Goal: Information Seeking & Learning: Learn about a topic

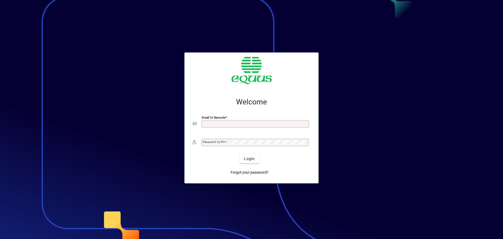
click at [210, 122] on input "Email or Barcode" at bounding box center [256, 124] width 106 height 4
type input "**********"
click at [218, 141] on mat-label "Password or Pin" at bounding box center [214, 142] width 23 height 4
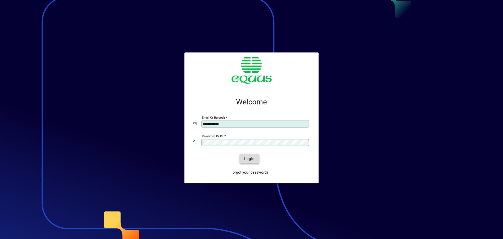
click at [250, 159] on span "Login" at bounding box center [249, 159] width 11 height 6
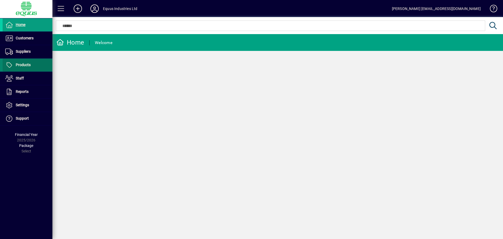
click at [25, 67] on span "Products" at bounding box center [23, 65] width 15 height 4
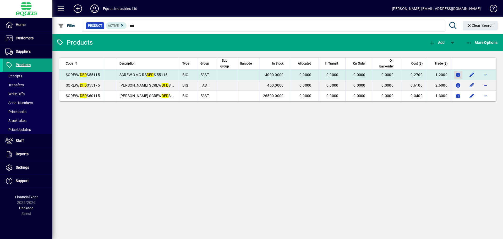
click at [459, 74] on icon "button" at bounding box center [459, 75] width 6 height 4
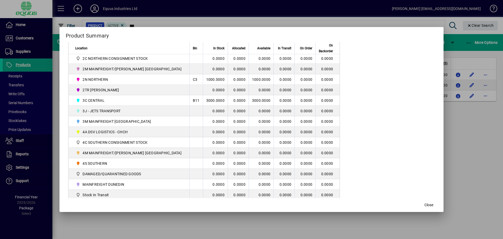
scroll to position [127, 0]
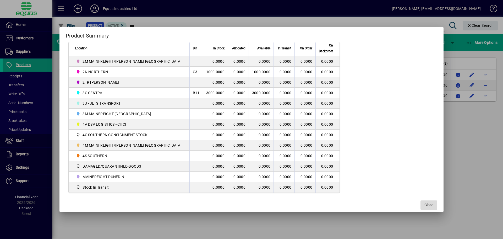
click at [425, 205] on span "Close" at bounding box center [429, 205] width 9 height 6
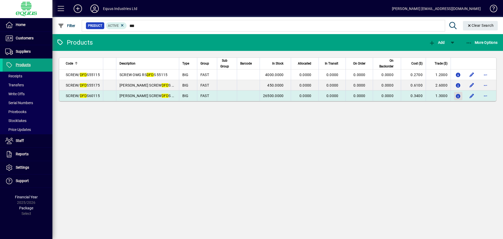
click at [457, 96] on icon "button" at bounding box center [459, 96] width 6 height 4
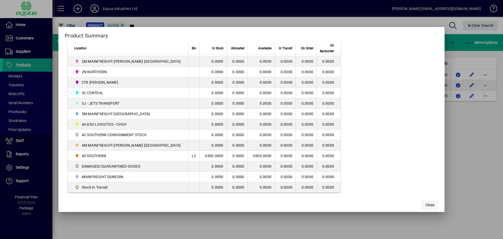
click at [426, 203] on span "Close" at bounding box center [430, 205] width 9 height 6
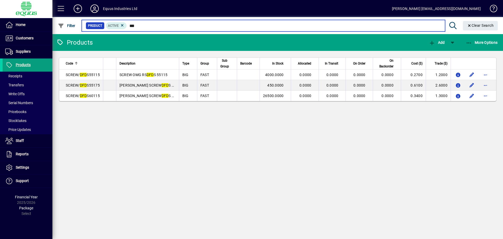
click at [139, 26] on input "***" at bounding box center [284, 25] width 314 height 7
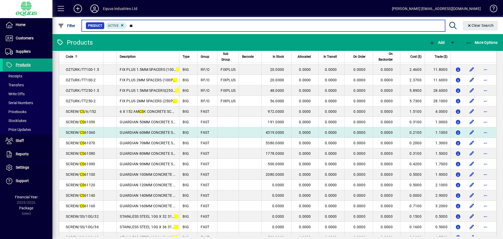
scroll to position [105, 0]
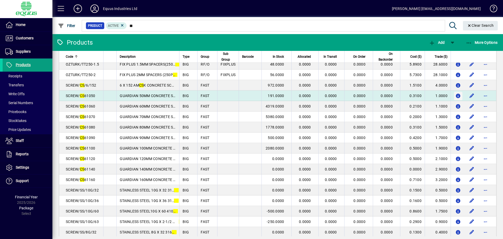
click at [456, 95] on icon "button" at bounding box center [459, 96] width 6 height 4
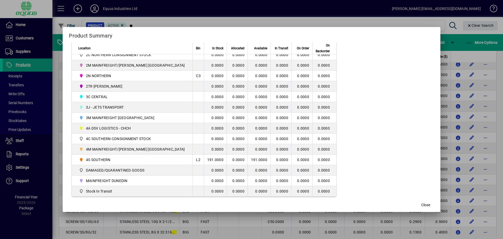
scroll to position [131, 0]
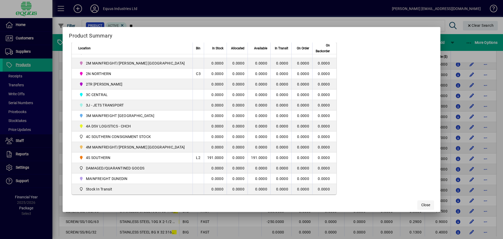
click at [422, 204] on span "Close" at bounding box center [426, 205] width 9 height 6
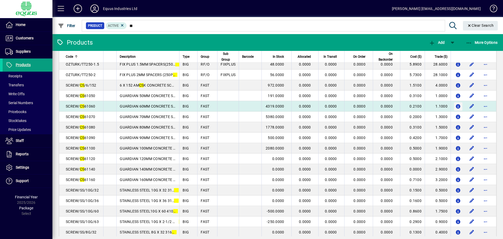
click at [456, 106] on icon "button" at bounding box center [459, 106] width 6 height 4
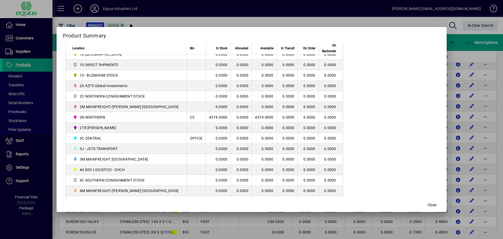
scroll to position [105, 0]
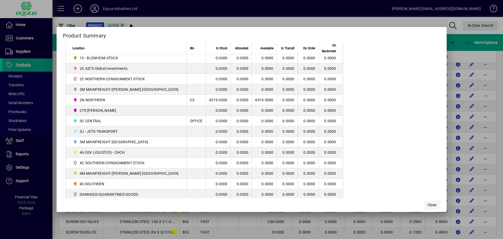
click at [428, 203] on span "Close" at bounding box center [432, 205] width 9 height 6
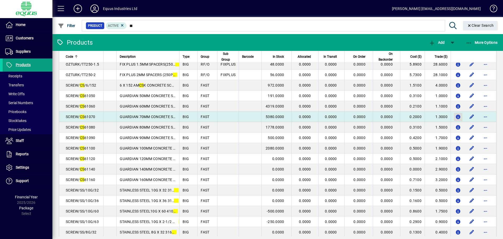
click at [456, 117] on icon "button" at bounding box center [459, 117] width 6 height 4
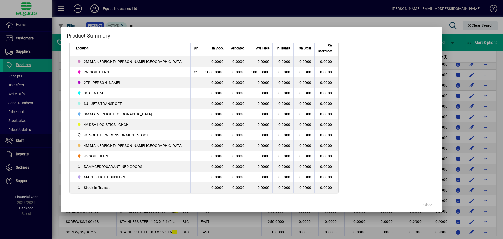
scroll to position [133, 0]
click at [424, 202] on span "Close" at bounding box center [428, 205] width 9 height 6
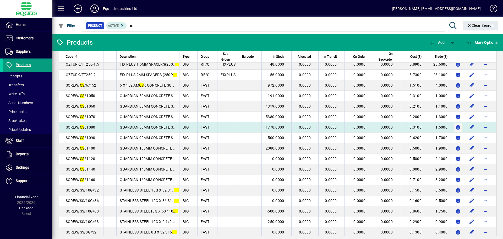
click at [456, 126] on icon "button" at bounding box center [459, 127] width 6 height 4
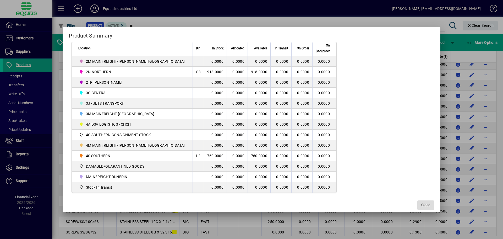
click at [418, 202] on span "button" at bounding box center [426, 205] width 17 height 13
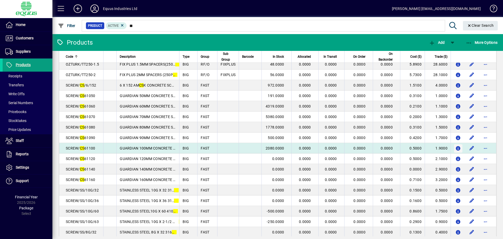
click at [456, 149] on icon "button" at bounding box center [459, 148] width 6 height 4
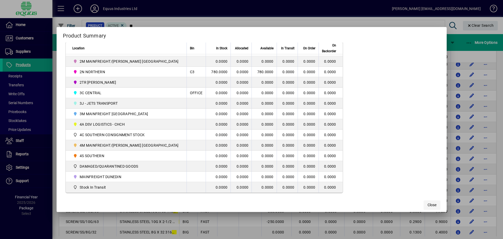
click at [428, 204] on span "Close" at bounding box center [432, 205] width 9 height 6
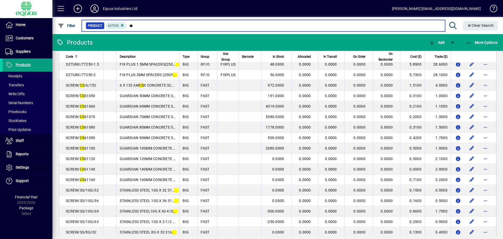
click at [134, 26] on input "**" at bounding box center [284, 25] width 314 height 7
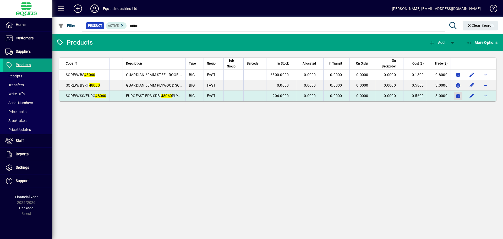
click at [458, 96] on icon "button" at bounding box center [459, 96] width 6 height 4
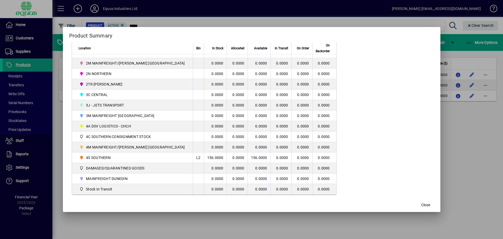
scroll to position [133, 0]
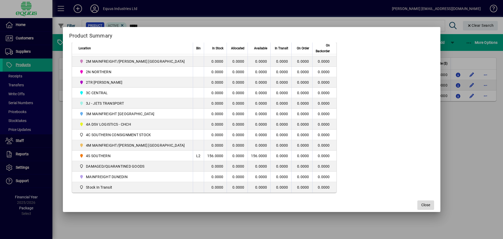
click at [422, 207] on span "Close" at bounding box center [426, 205] width 9 height 6
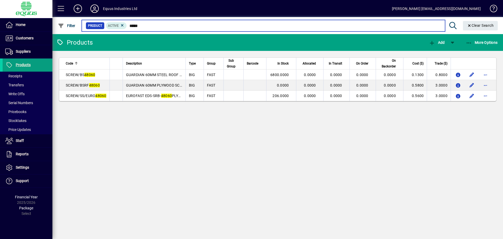
click at [138, 24] on input "*****" at bounding box center [284, 25] width 314 height 7
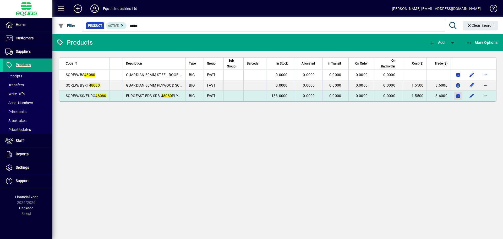
click at [459, 96] on icon "button" at bounding box center [459, 96] width 6 height 4
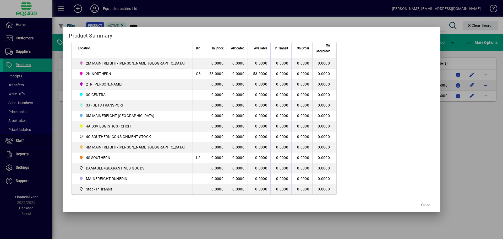
scroll to position [133, 0]
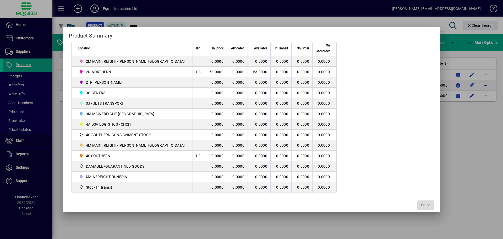
click at [422, 205] on span "Close" at bounding box center [426, 205] width 9 height 6
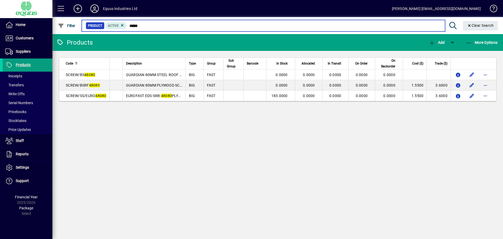
drag, startPoint x: 143, startPoint y: 26, endPoint x: 136, endPoint y: 26, distance: 7.6
click at [136, 26] on input "*****" at bounding box center [284, 25] width 314 height 7
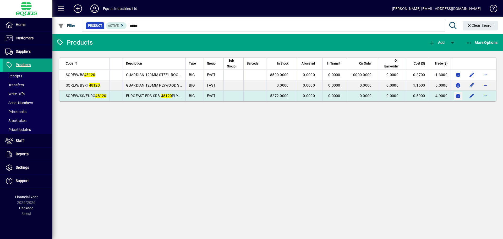
click at [460, 96] on icon "button" at bounding box center [459, 96] width 6 height 4
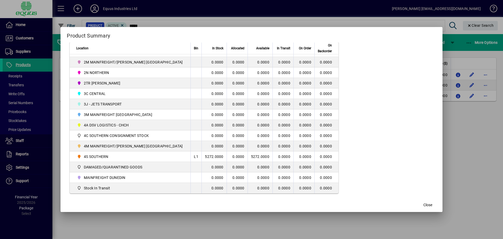
scroll to position [133, 0]
click at [424, 204] on span "Close" at bounding box center [428, 205] width 9 height 6
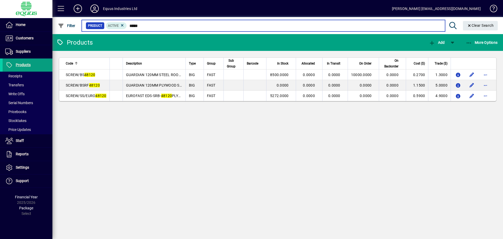
click at [143, 26] on input "*****" at bounding box center [284, 25] width 314 height 7
click at [139, 25] on input "*****" at bounding box center [284, 25] width 314 height 7
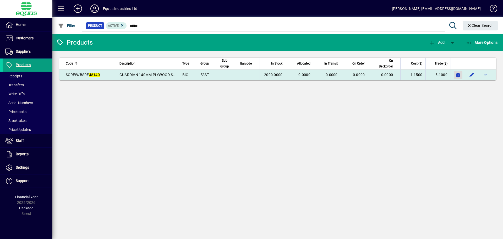
click at [457, 75] on icon "button" at bounding box center [459, 75] width 6 height 4
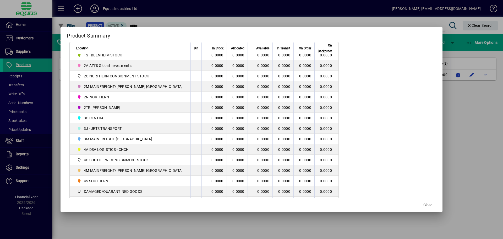
scroll to position [131, 0]
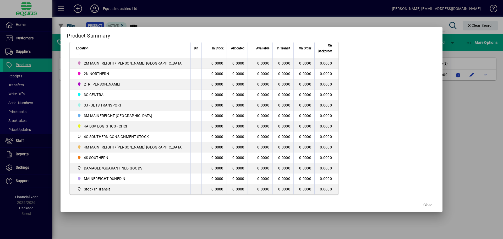
click at [420, 208] on span "button" at bounding box center [428, 205] width 17 height 13
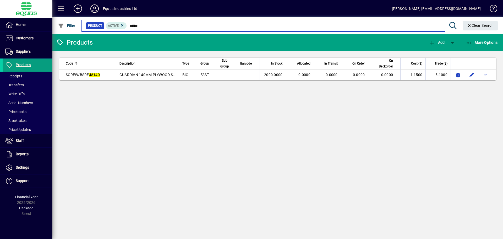
click at [142, 26] on input "*****" at bounding box center [284, 25] width 314 height 7
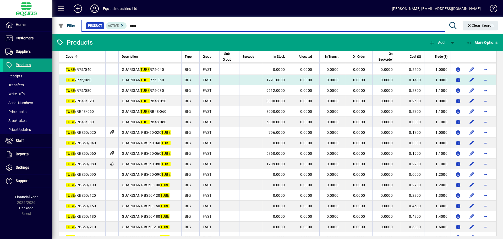
scroll to position [105, 0]
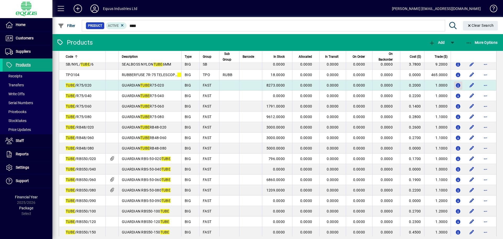
click at [456, 85] on icon "button" at bounding box center [459, 85] width 6 height 4
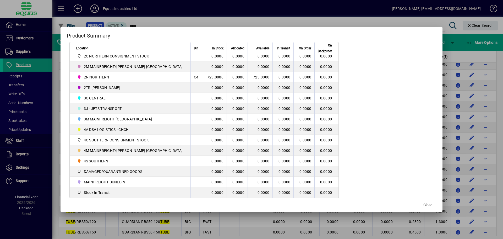
scroll to position [127, 0]
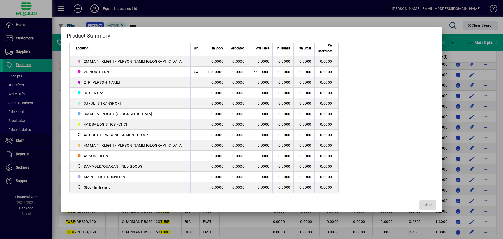
click at [424, 206] on span "Close" at bounding box center [428, 205] width 9 height 6
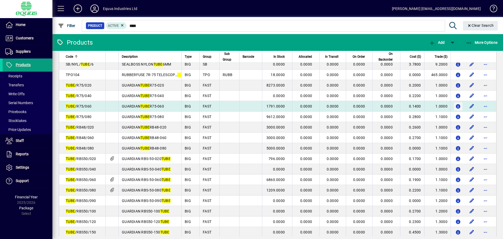
click at [456, 106] on icon "button" at bounding box center [459, 106] width 6 height 4
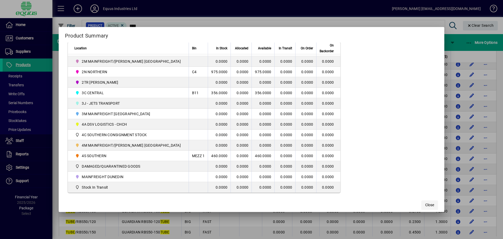
click at [425, 203] on span "Close" at bounding box center [429, 205] width 9 height 6
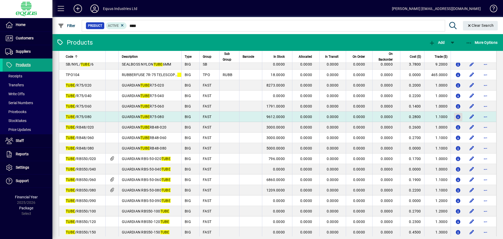
click at [457, 116] on icon "button" at bounding box center [459, 117] width 6 height 4
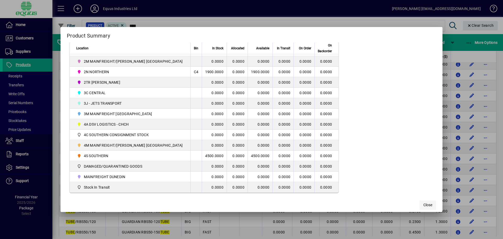
click at [420, 203] on button "Close" at bounding box center [428, 204] width 17 height 9
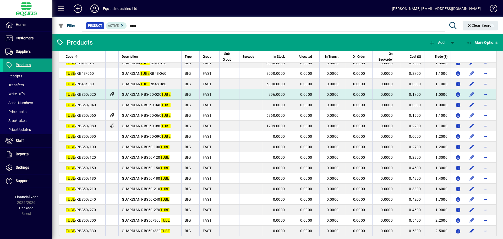
scroll to position [176, 0]
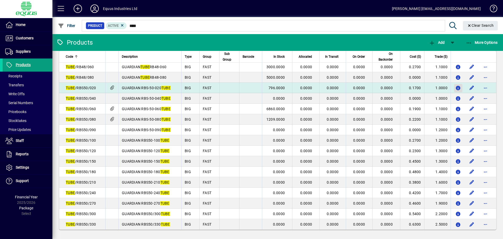
click at [456, 86] on icon "button" at bounding box center [459, 88] width 6 height 4
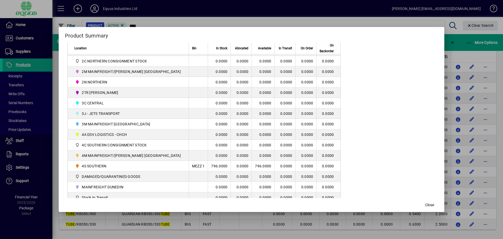
scroll to position [127, 0]
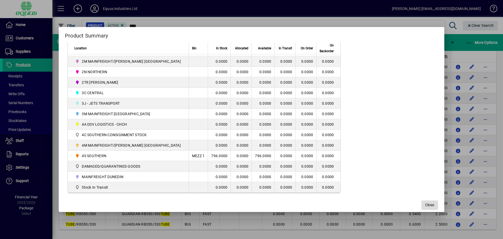
click at [425, 206] on span "Close" at bounding box center [429, 205] width 9 height 6
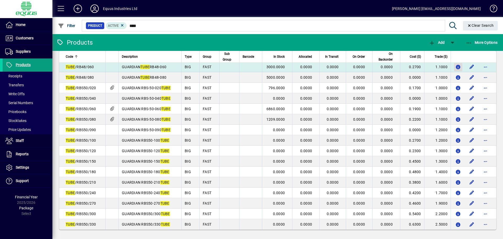
click at [456, 67] on icon "button" at bounding box center [459, 67] width 6 height 4
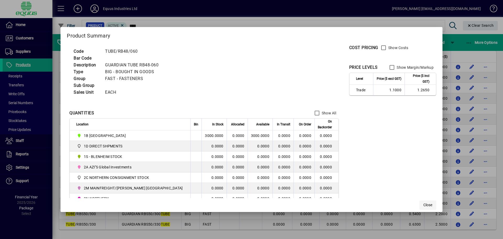
click at [420, 201] on span "button" at bounding box center [428, 205] width 17 height 13
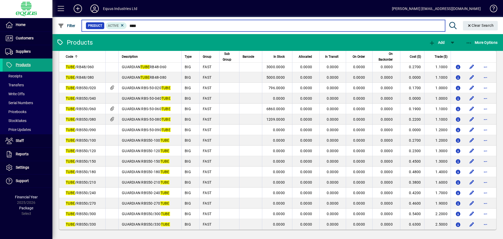
click at [139, 26] on input "****" at bounding box center [284, 25] width 314 height 7
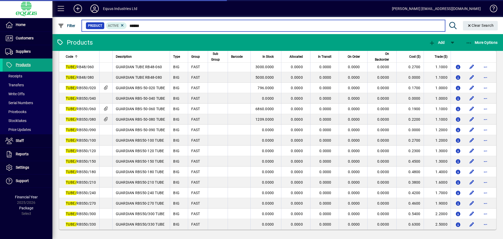
scroll to position [71, 0]
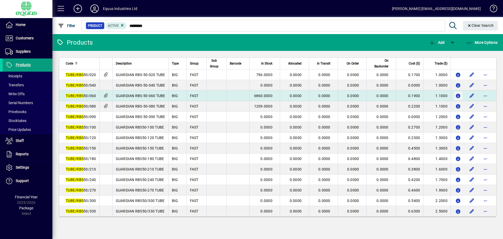
click at [459, 96] on icon "button" at bounding box center [459, 96] width 6 height 4
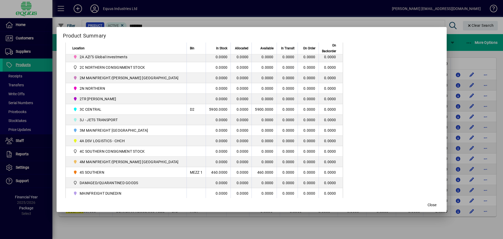
scroll to position [127, 0]
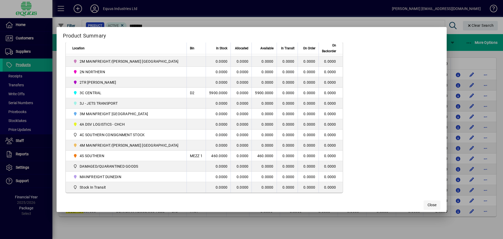
click at [428, 205] on span "Close" at bounding box center [432, 205] width 9 height 6
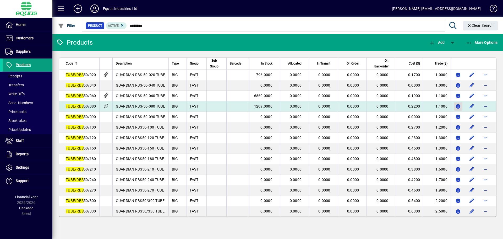
click at [457, 107] on icon "button" at bounding box center [459, 106] width 6 height 4
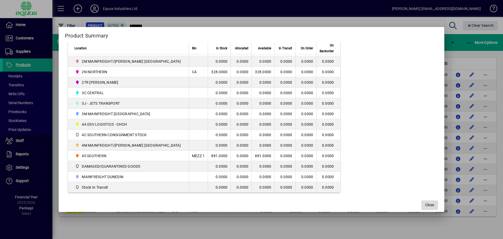
click at [422, 201] on span "button" at bounding box center [430, 205] width 17 height 13
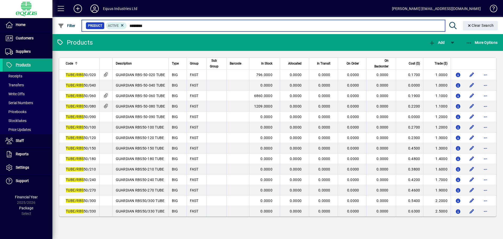
click at [151, 27] on input "********" at bounding box center [284, 25] width 314 height 7
click at [147, 25] on input "********" at bounding box center [284, 25] width 314 height 7
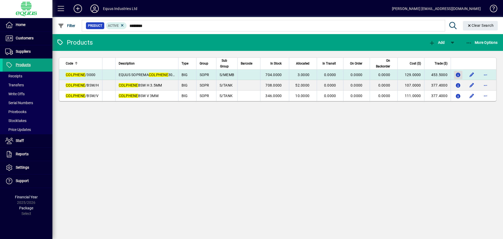
click at [460, 74] on icon "button" at bounding box center [459, 75] width 6 height 4
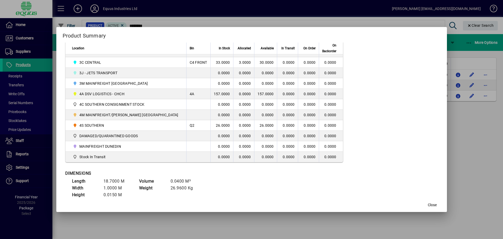
scroll to position [157, 0]
click at [428, 206] on span "Close" at bounding box center [432, 205] width 9 height 6
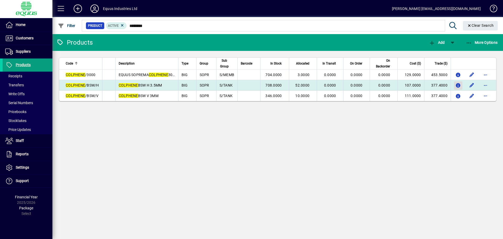
click at [461, 85] on icon "button" at bounding box center [459, 85] width 6 height 4
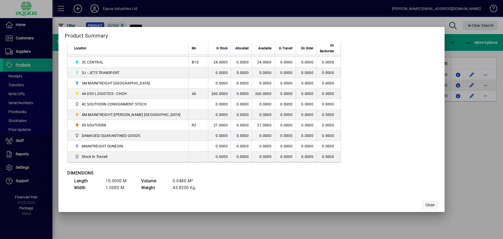
click at [425, 206] on span "button" at bounding box center [430, 205] width 17 height 13
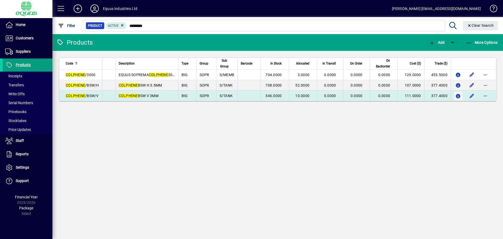
click at [458, 96] on icon "button" at bounding box center [459, 96] width 6 height 4
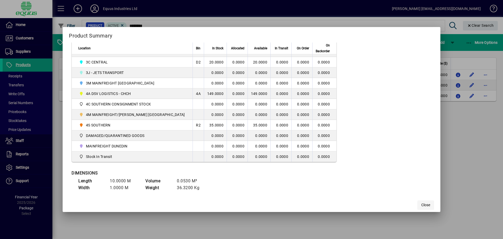
click at [422, 206] on span "Close" at bounding box center [426, 205] width 9 height 6
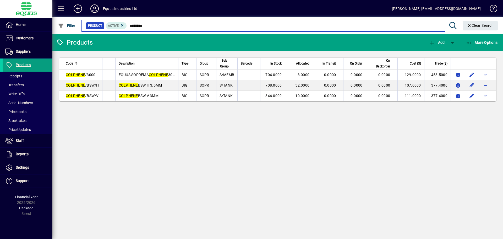
click at [149, 26] on input "********" at bounding box center [284, 25] width 314 height 7
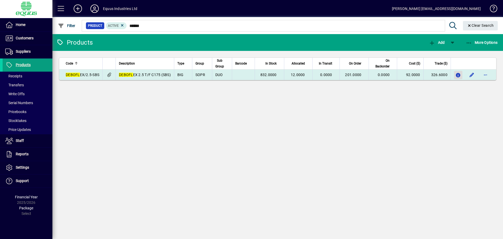
click at [458, 77] on icon "button" at bounding box center [459, 75] width 6 height 4
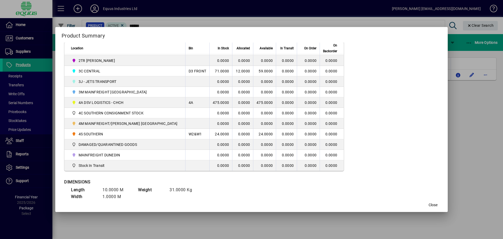
scroll to position [157, 0]
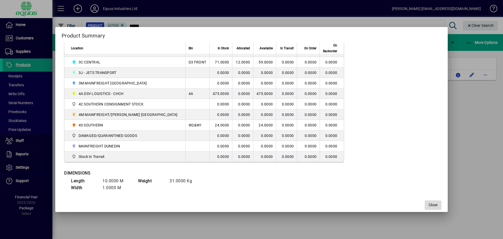
click at [429, 205] on span "Close" at bounding box center [433, 205] width 9 height 6
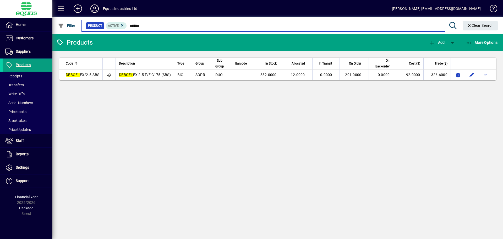
click at [143, 25] on input "******" at bounding box center [284, 25] width 314 height 7
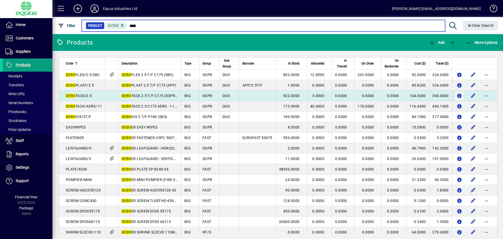
type input "****"
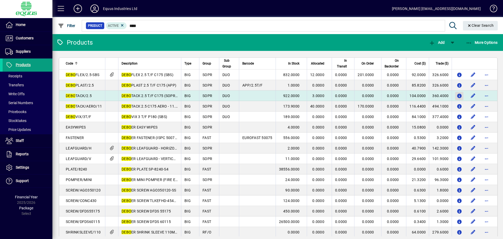
click at [457, 96] on icon "button" at bounding box center [460, 96] width 6 height 4
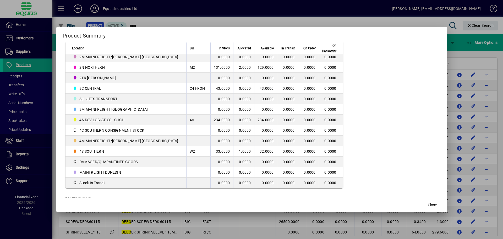
scroll to position [157, 0]
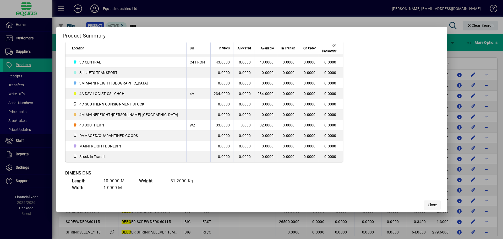
click at [424, 206] on span "button" at bounding box center [432, 205] width 17 height 13
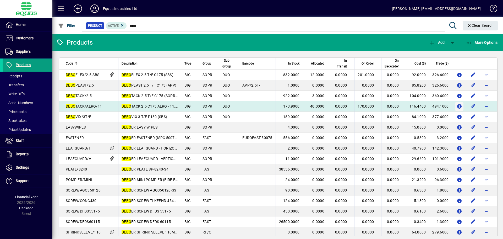
click at [457, 106] on icon "button" at bounding box center [460, 106] width 6 height 4
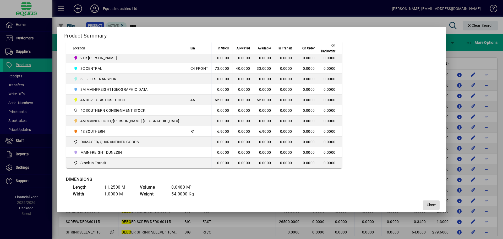
click at [427, 205] on span "Close" at bounding box center [431, 205] width 9 height 6
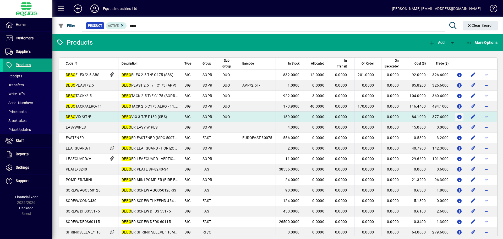
click at [458, 117] on icon "button" at bounding box center [460, 117] width 6 height 4
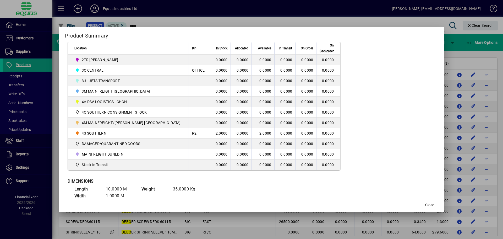
scroll to position [157, 0]
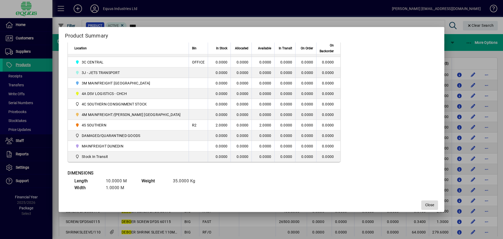
click at [422, 201] on span "button" at bounding box center [430, 205] width 17 height 13
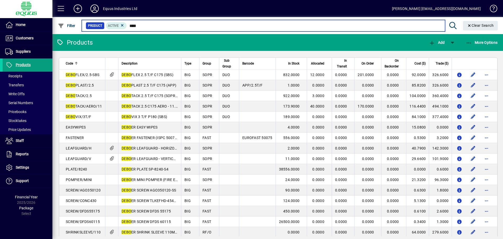
click at [139, 26] on input "****" at bounding box center [284, 25] width 314 height 7
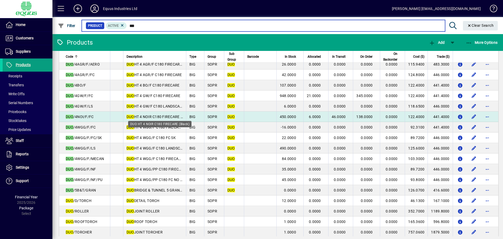
scroll to position [79, 0]
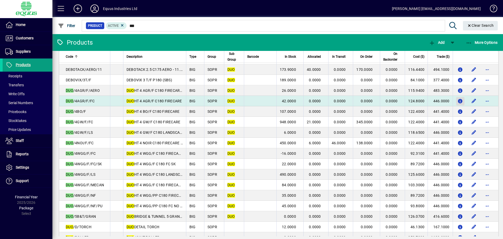
click at [458, 100] on icon "button" at bounding box center [461, 101] width 6 height 4
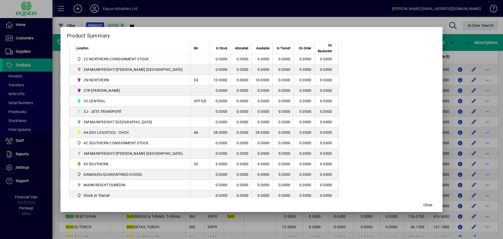
scroll to position [131, 0]
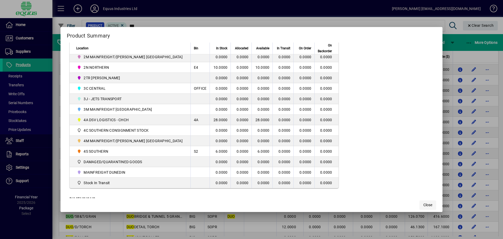
click at [424, 205] on span "Close" at bounding box center [428, 205] width 9 height 6
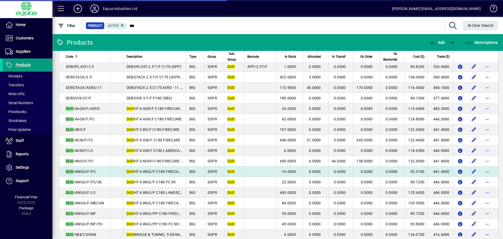
scroll to position [52, 0]
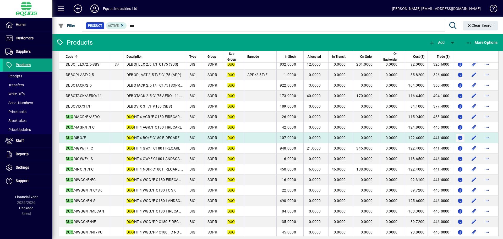
click at [459, 137] on icon "button" at bounding box center [461, 138] width 6 height 4
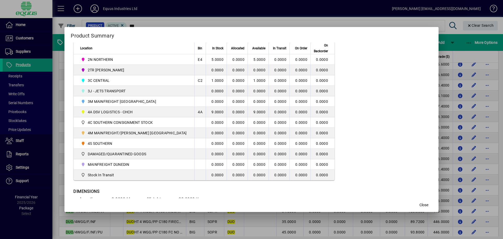
scroll to position [131, 0]
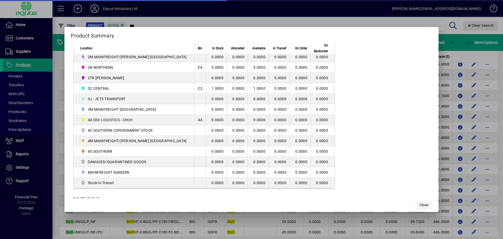
click at [420, 203] on span "Close" at bounding box center [424, 205] width 9 height 6
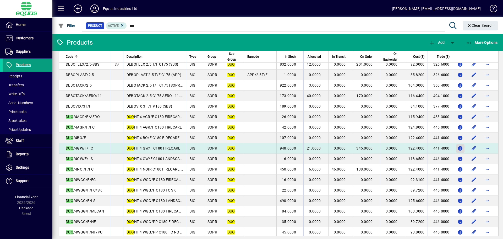
click at [459, 147] on icon "button" at bounding box center [461, 148] width 6 height 4
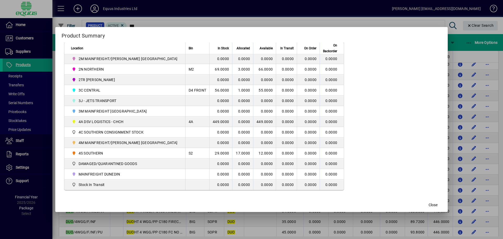
scroll to position [157, 0]
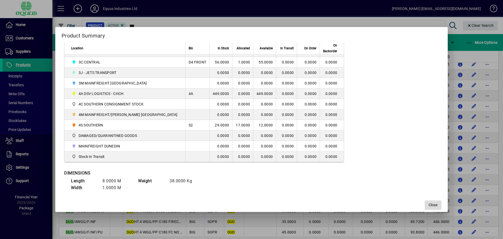
click at [429, 206] on span "Close" at bounding box center [433, 205] width 9 height 6
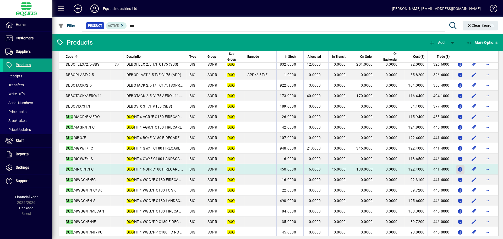
click at [458, 168] on icon "button" at bounding box center [461, 169] width 6 height 4
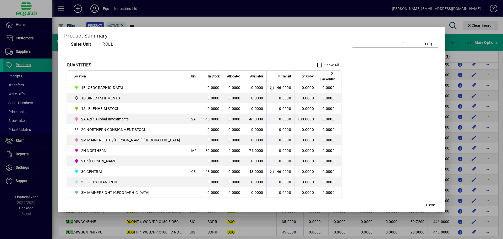
scroll to position [0, 0]
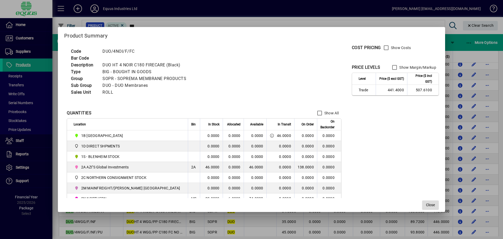
click at [426, 206] on span "Close" at bounding box center [430, 205] width 9 height 6
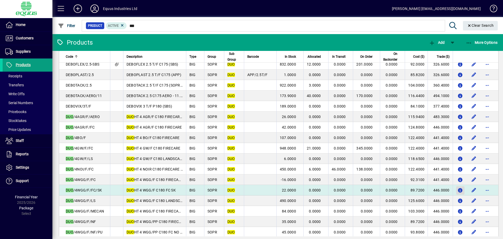
click at [456, 190] on button "button" at bounding box center [460, 190] width 8 height 8
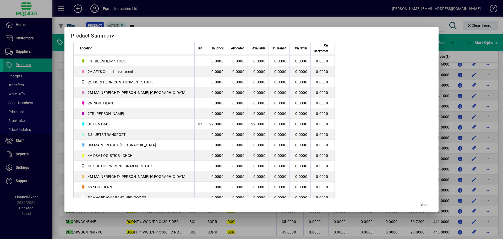
scroll to position [105, 0]
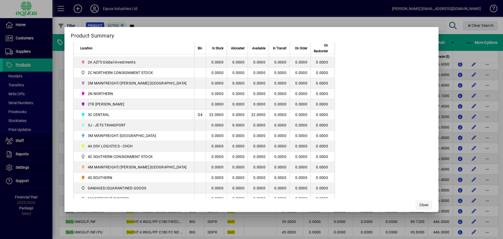
click at [416, 208] on button "Close" at bounding box center [424, 204] width 17 height 9
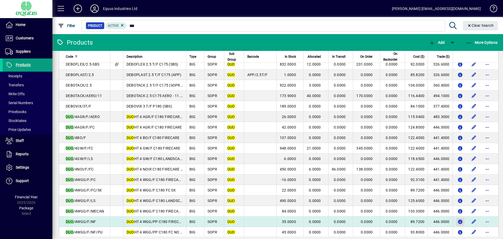
click at [459, 222] on icon "button" at bounding box center [461, 222] width 6 height 4
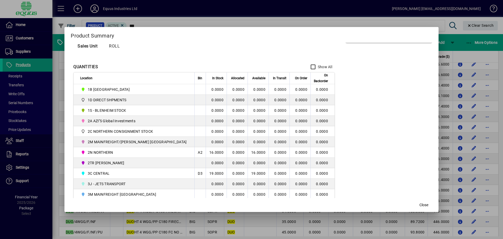
scroll to position [79, 0]
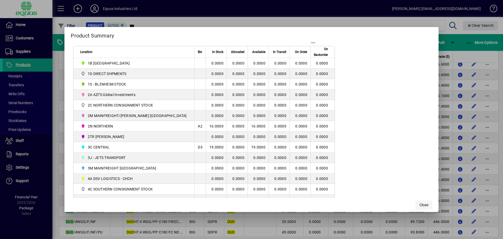
click at [420, 205] on span "Close" at bounding box center [424, 205] width 9 height 6
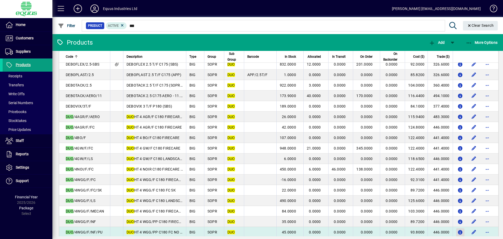
click at [458, 232] on icon "button" at bounding box center [461, 232] width 6 height 4
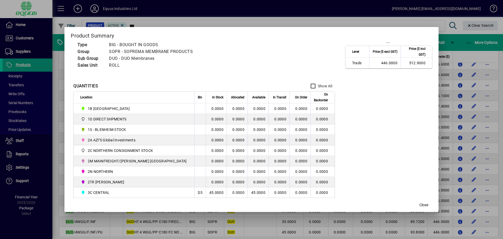
scroll to position [52, 0]
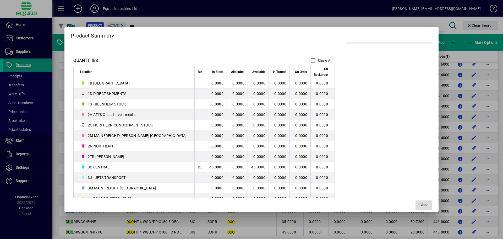
click at [420, 204] on span "Close" at bounding box center [424, 205] width 9 height 6
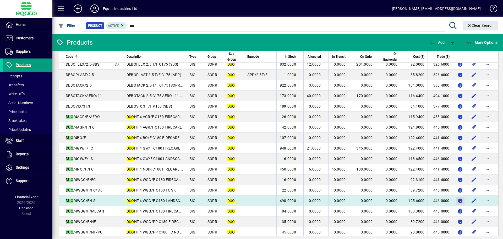
click at [458, 202] on icon "button" at bounding box center [461, 201] width 6 height 4
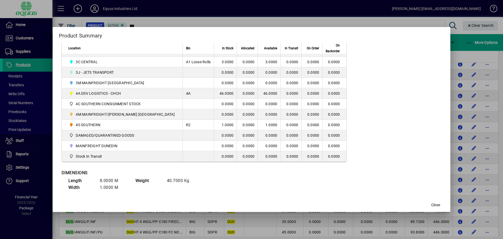
scroll to position [166, 0]
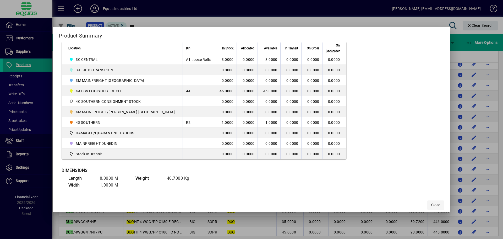
click at [431, 205] on span "Close" at bounding box center [435, 205] width 9 height 6
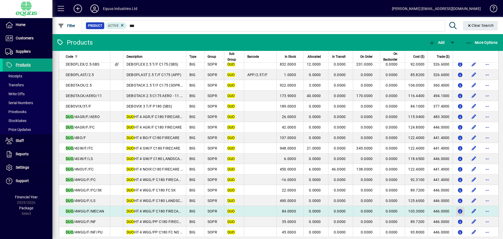
click at [458, 211] on icon "button" at bounding box center [461, 211] width 6 height 4
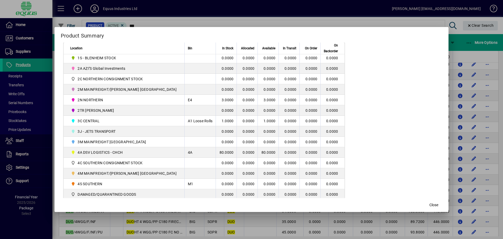
scroll to position [131, 0]
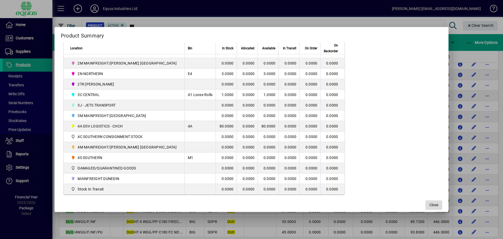
click at [426, 201] on span "button" at bounding box center [434, 205] width 17 height 13
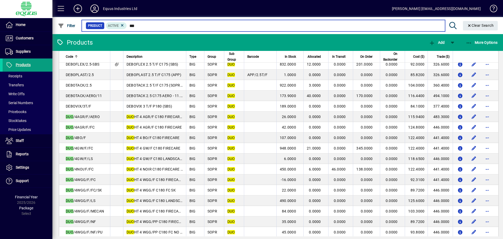
click at [138, 27] on input "***" at bounding box center [284, 25] width 314 height 7
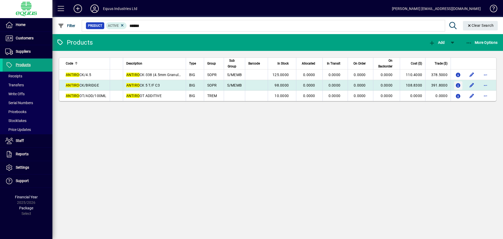
click at [458, 83] on icon "button" at bounding box center [459, 85] width 6 height 4
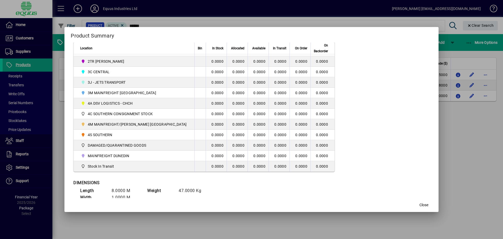
scroll to position [157, 0]
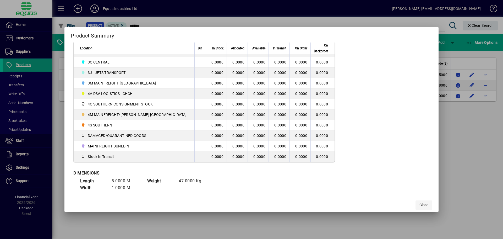
click at [416, 204] on span "button" at bounding box center [424, 205] width 17 height 13
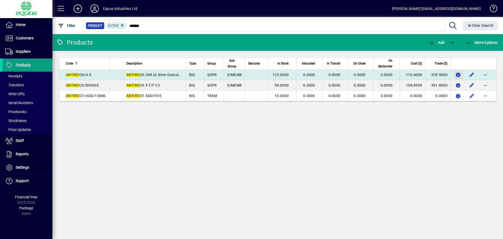
click at [458, 72] on span "button" at bounding box center [459, 75] width 6 height 8
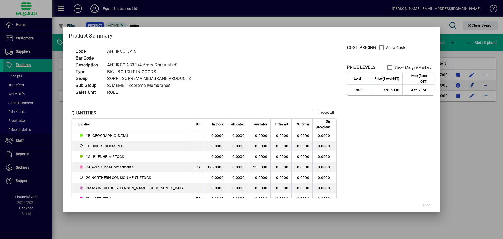
drag, startPoint x: 413, startPoint y: 203, endPoint x: 406, endPoint y: 197, distance: 9.0
click at [422, 202] on span "Close" at bounding box center [426, 205] width 9 height 6
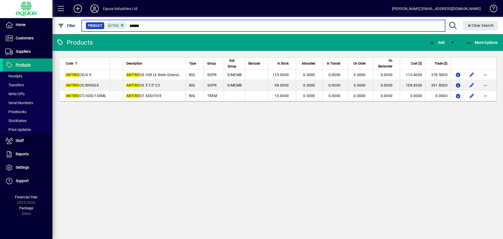
click at [145, 26] on input "******" at bounding box center [284, 25] width 314 height 7
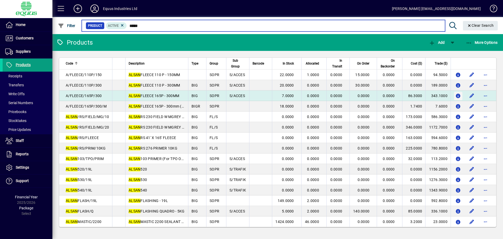
type input "*****"
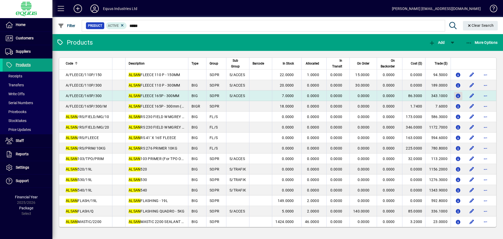
click at [457, 95] on icon "button" at bounding box center [459, 96] width 6 height 4
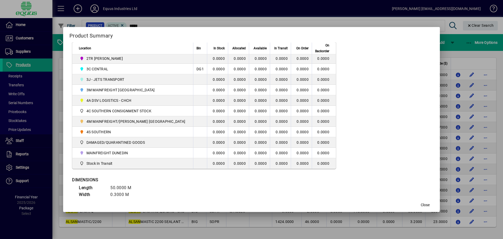
scroll to position [157, 0]
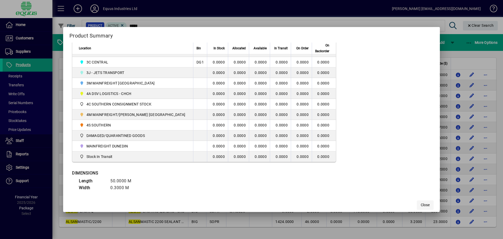
click at [417, 203] on button "Close" at bounding box center [425, 204] width 17 height 9
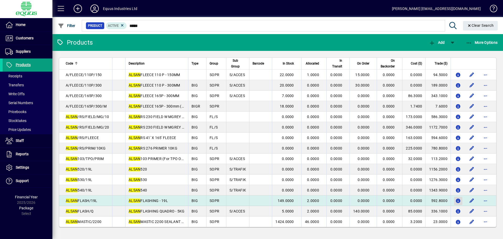
click at [457, 200] on icon "button" at bounding box center [459, 201] width 6 height 4
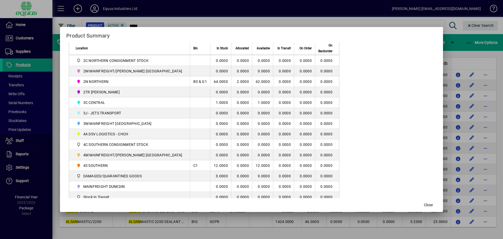
scroll to position [127, 0]
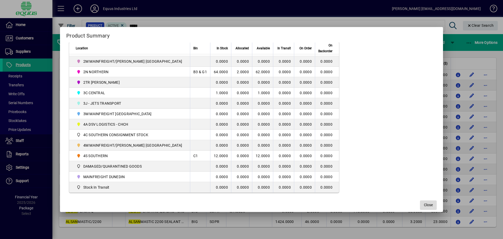
click at [420, 201] on span "button" at bounding box center [428, 205] width 17 height 13
